Goal: Find specific page/section: Find specific page/section

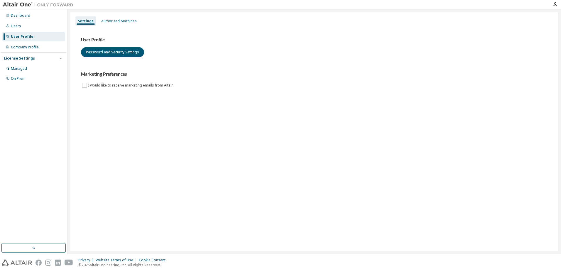
click at [186, 55] on div "User Profile Password and Security Settings" at bounding box center [314, 47] width 467 height 20
click at [17, 24] on div "Users" at bounding box center [16, 26] width 10 height 5
